Goal: Task Accomplishment & Management: Manage account settings

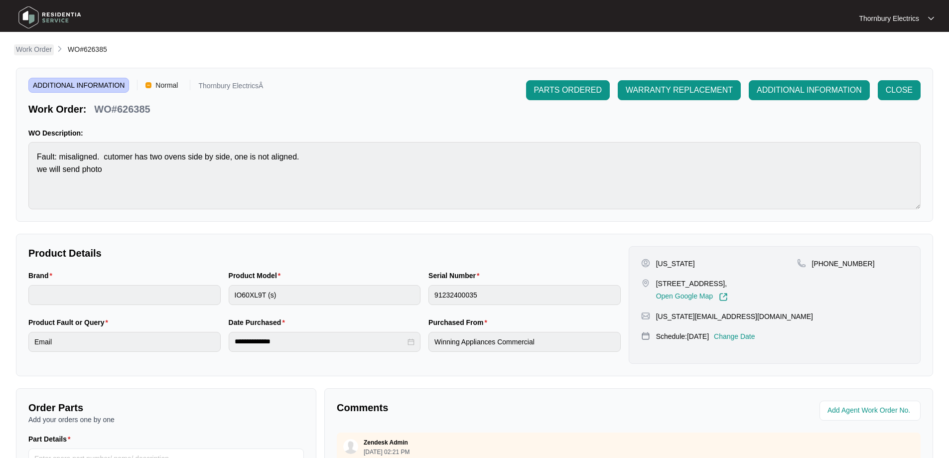
click at [39, 47] on p "Work Order" at bounding box center [34, 49] width 36 height 10
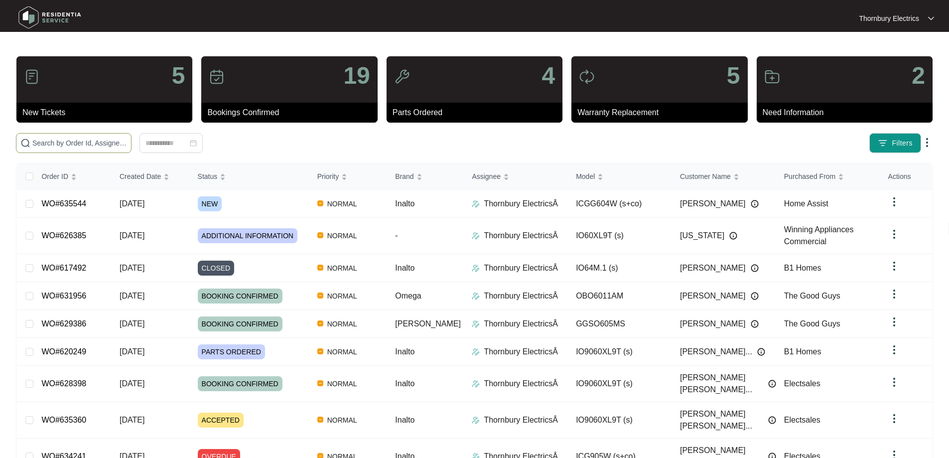
click at [104, 140] on input "text" at bounding box center [79, 142] width 95 height 11
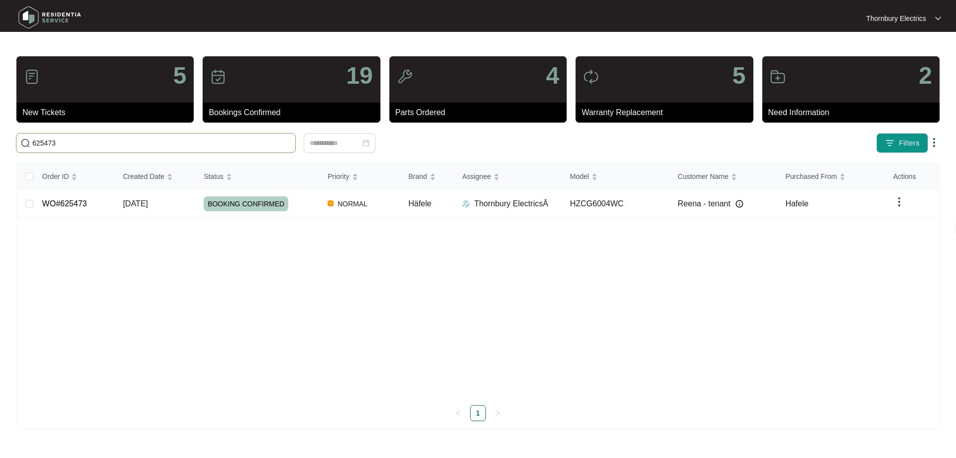
type input "625473"
click at [304, 207] on div "BOOKING CONFIRMED" at bounding box center [262, 203] width 116 height 15
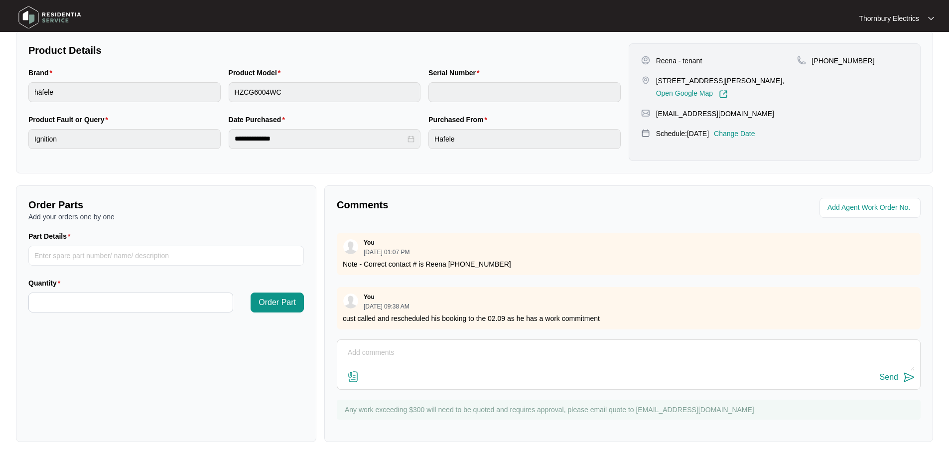
scroll to position [303, 0]
click at [417, 353] on textarea at bounding box center [628, 358] width 573 height 26
click at [527, 353] on textarea "I CCd you into an email earlier re: this job - see below:" at bounding box center [628, 358] width 573 height 26
paste textarea "Good morning, We received a work order from Residentia on [DATE] to attend and …"
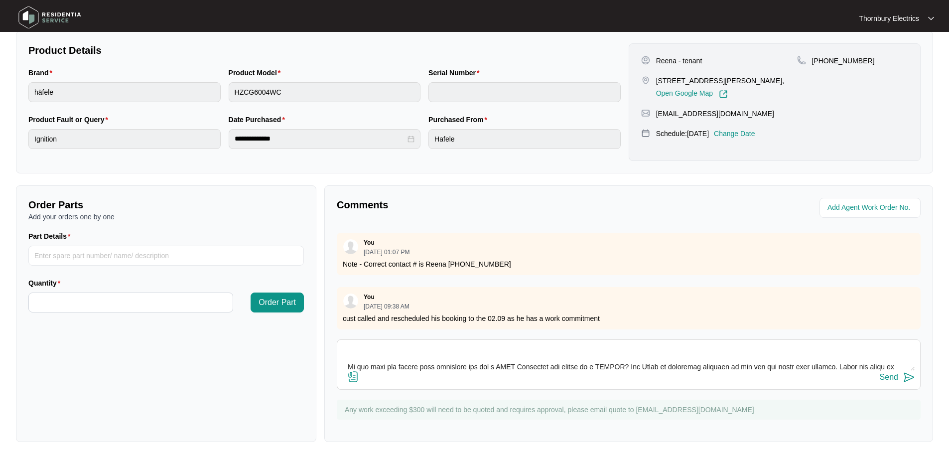
scroll to position [172, 0]
type textarea "I CCd you into an email earlier re: this job - see below: Good morning, We rece…"
click at [889, 379] on div "Send" at bounding box center [889, 377] width 18 height 9
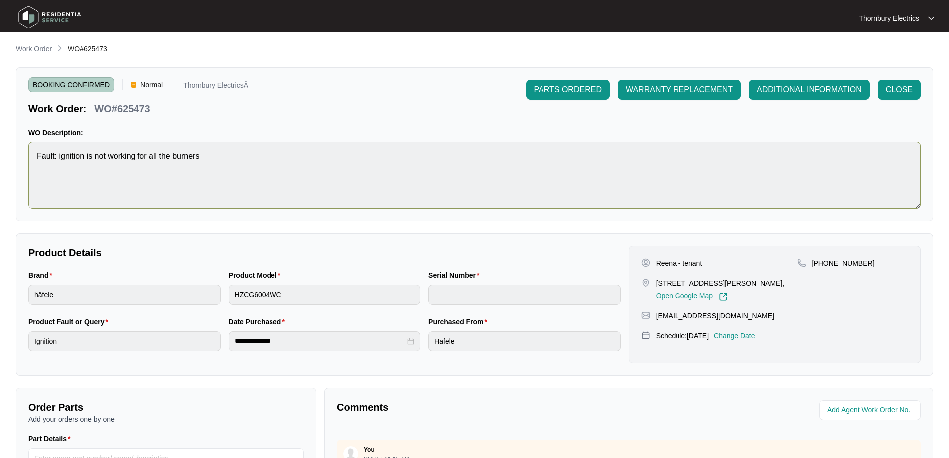
scroll to position [0, 0]
click at [811, 91] on span "ADDITIONAL INFORMATION" at bounding box center [809, 90] width 105 height 12
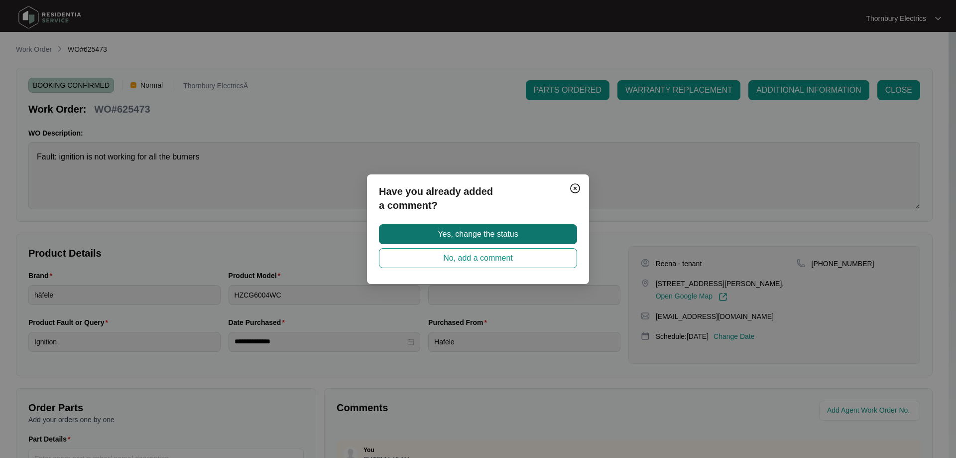
click at [488, 234] on span "Yes, change the status" at bounding box center [478, 234] width 80 height 12
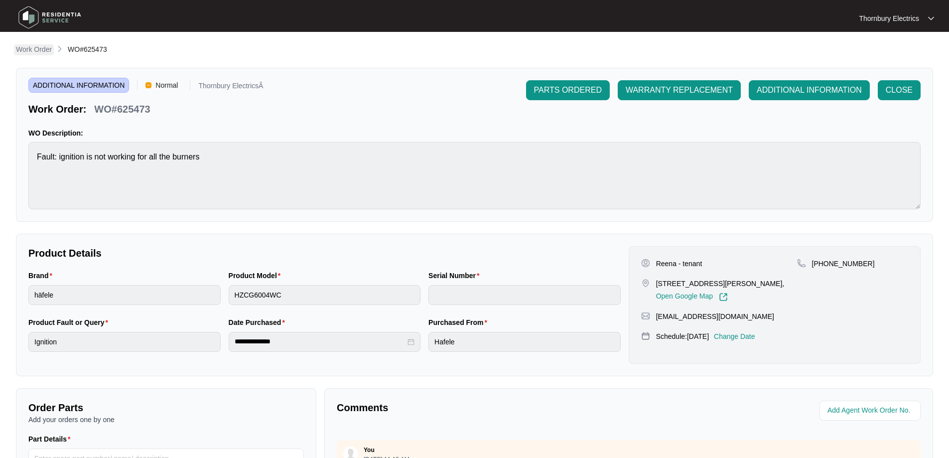
click at [38, 52] on p "Work Order" at bounding box center [34, 49] width 36 height 10
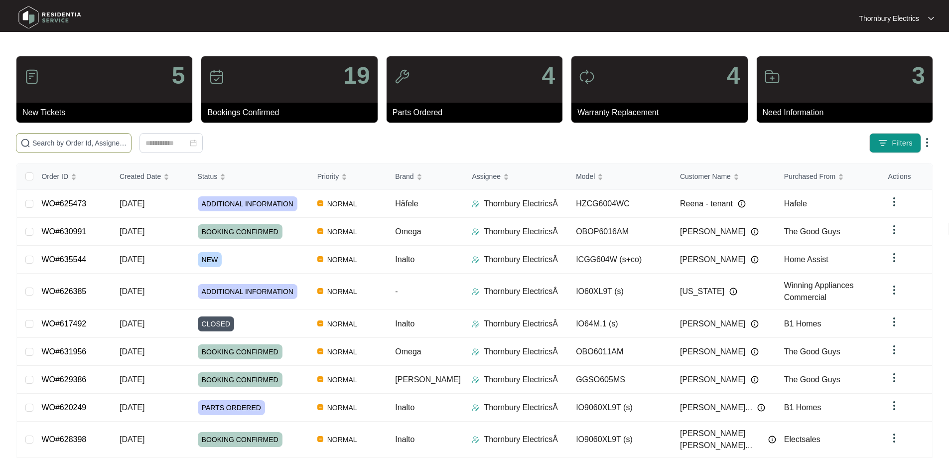
click at [127, 147] on input "text" at bounding box center [79, 142] width 95 height 11
type input "630516"
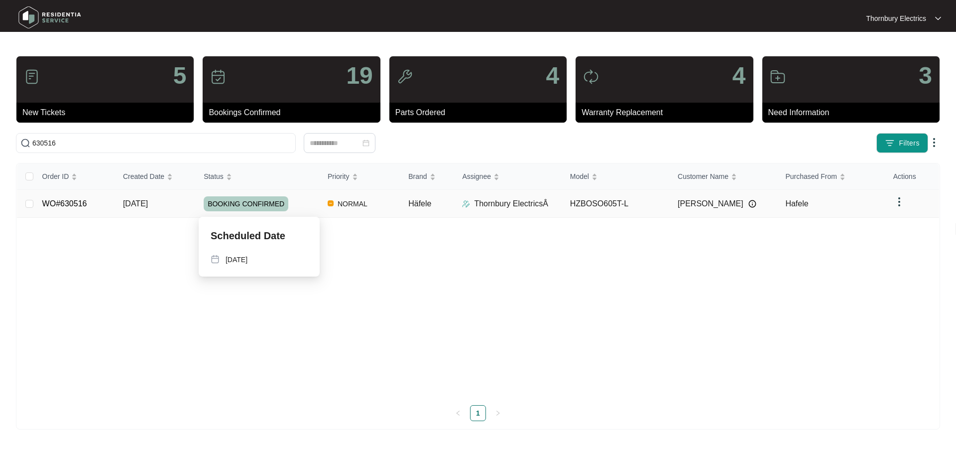
click at [306, 203] on div "BOOKING CONFIRMED" at bounding box center [262, 203] width 116 height 15
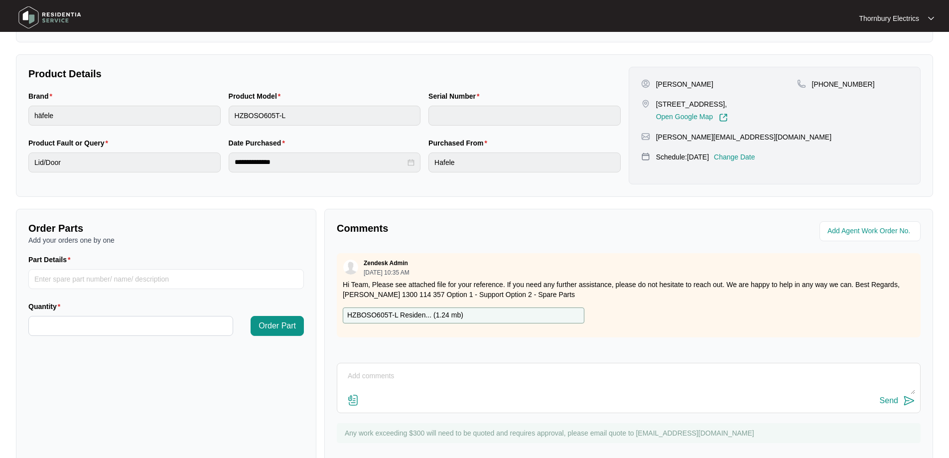
scroll to position [203, 0]
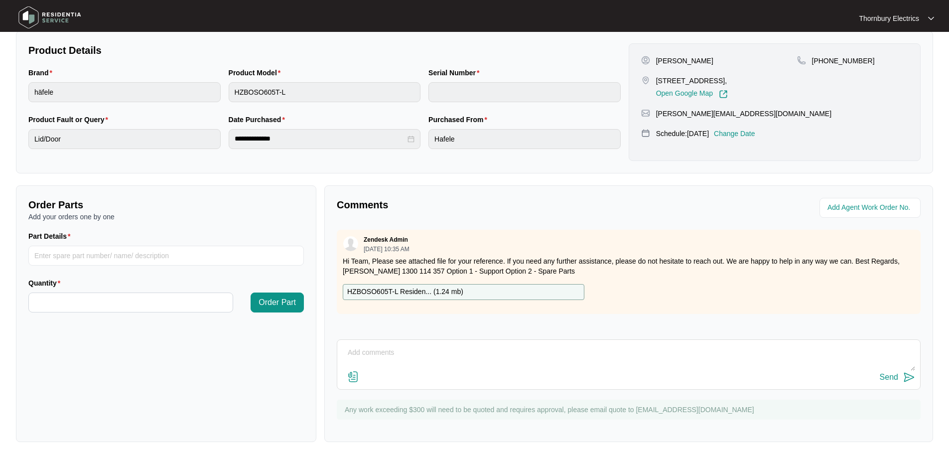
click at [368, 351] on textarea at bounding box center [628, 358] width 573 height 26
paste textarea "Reinstalled inner door glass that had fallen out. Are sure door is secure."
type textarea "[DATE] Reinstalled inner door glass that had fallen out. Are sure door is secur…"
click at [900, 378] on button "Send" at bounding box center [897, 377] width 35 height 13
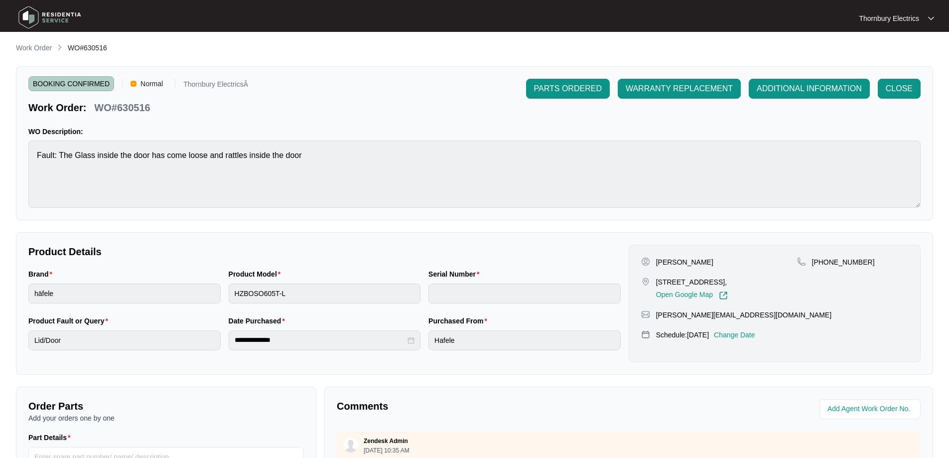
scroll to position [0, 0]
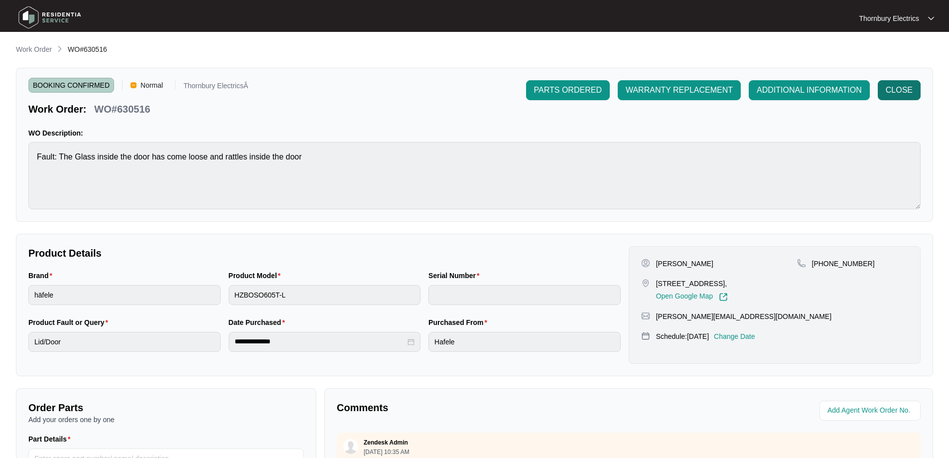
click at [902, 88] on span "CLOSE" at bounding box center [899, 90] width 27 height 12
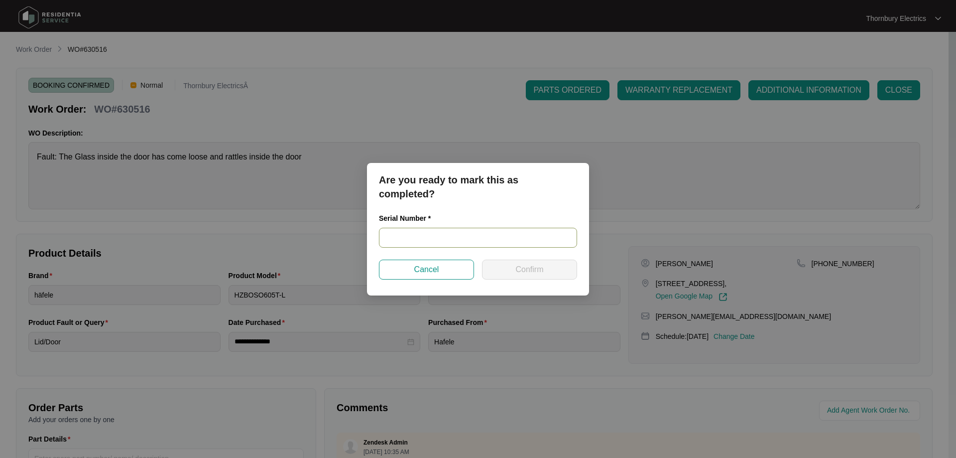
click at [472, 232] on input "text" at bounding box center [478, 238] width 198 height 20
paste input "969981821110011"
type input "969981821110011"
click at [540, 266] on span "Confirm" at bounding box center [530, 270] width 28 height 12
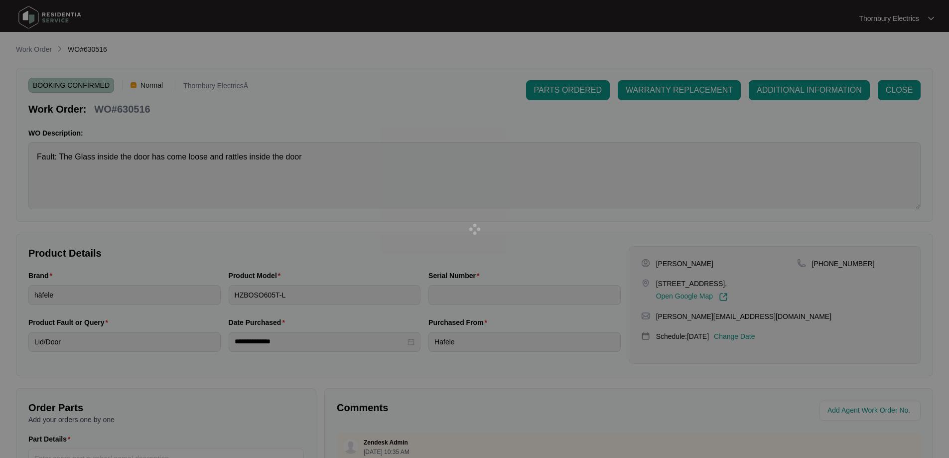
type input "969981821110011"
